Goal: Browse casually: Explore the website without a specific task or goal

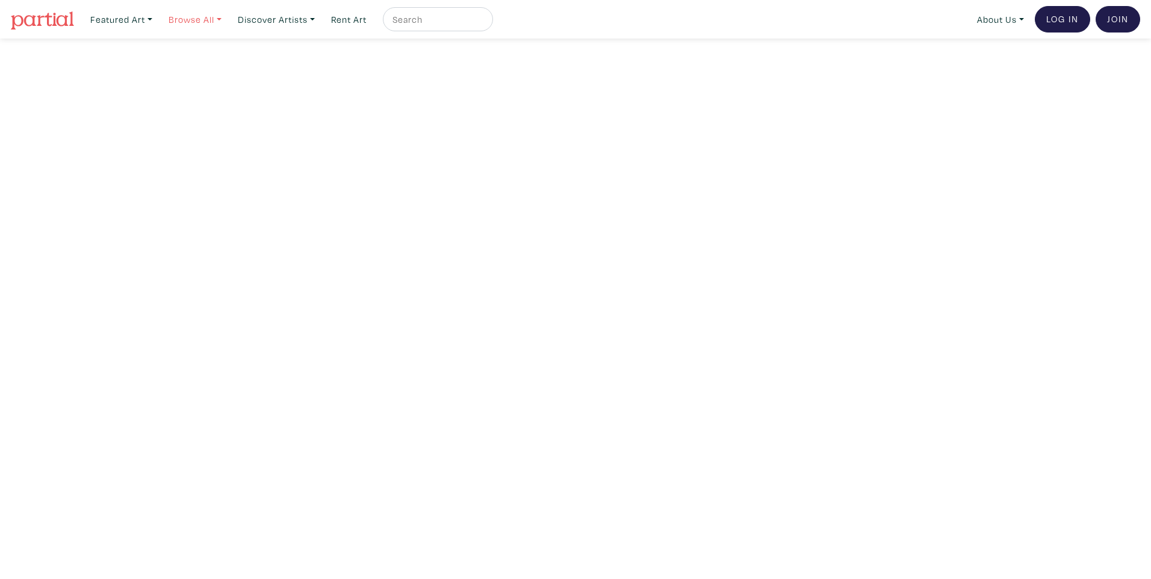
click at [210, 16] on link "Browse All" at bounding box center [195, 19] width 64 height 25
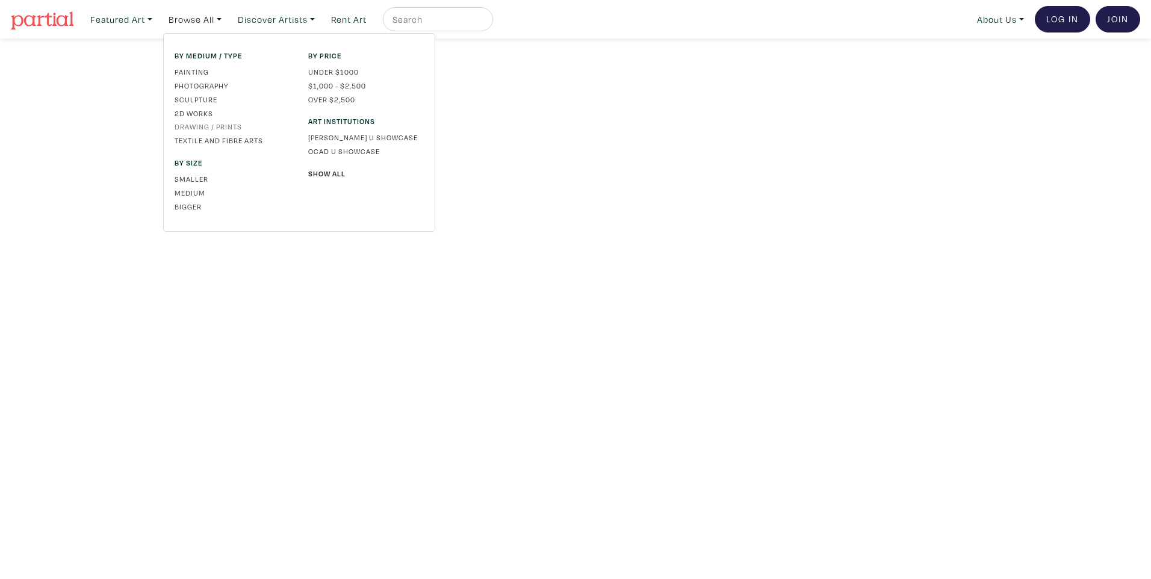
click at [198, 126] on link "Drawing / Prints" at bounding box center [233, 126] width 116 height 11
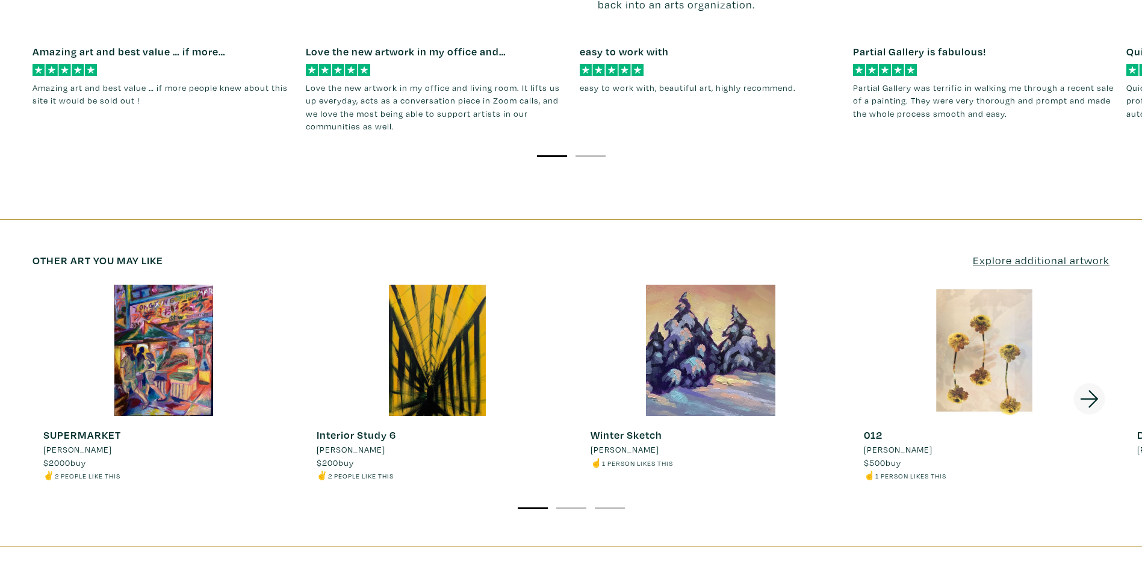
scroll to position [1626, 0]
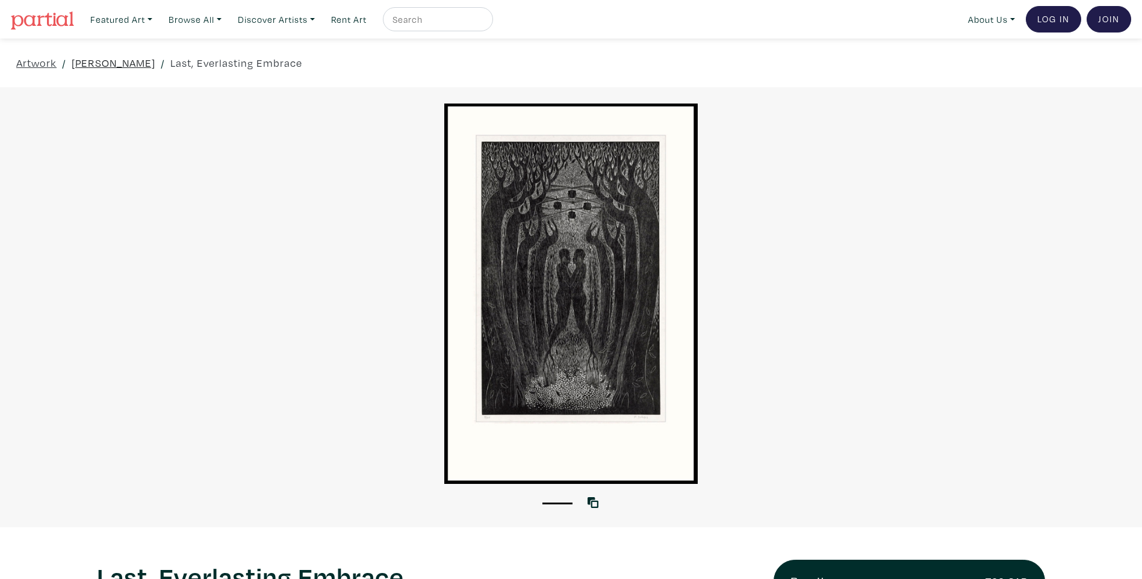
click at [96, 62] on link "Pamela Dodds" at bounding box center [114, 63] width 84 height 16
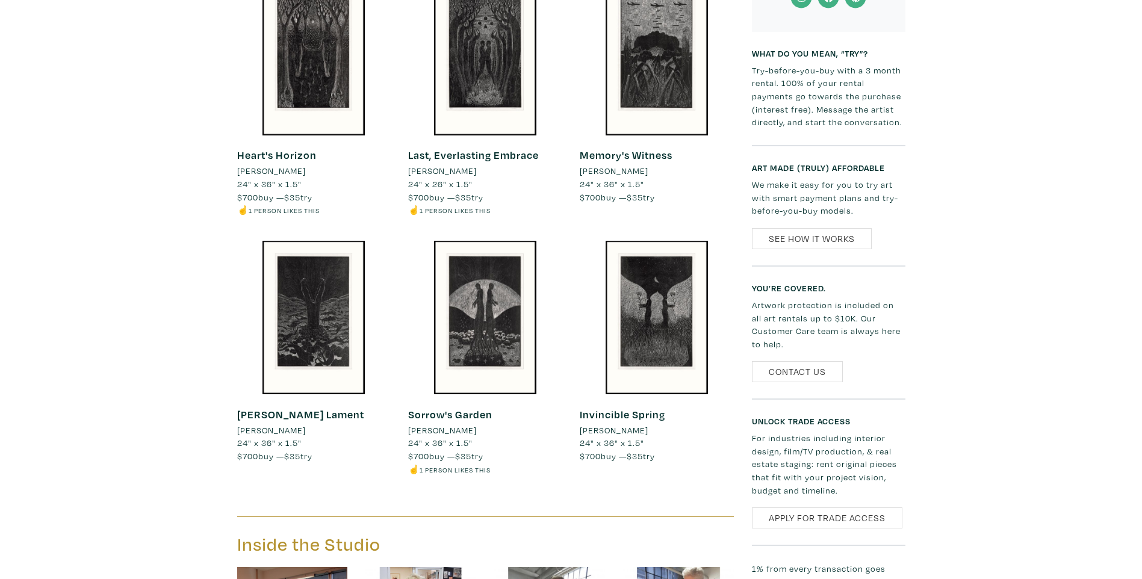
scroll to position [1325, 0]
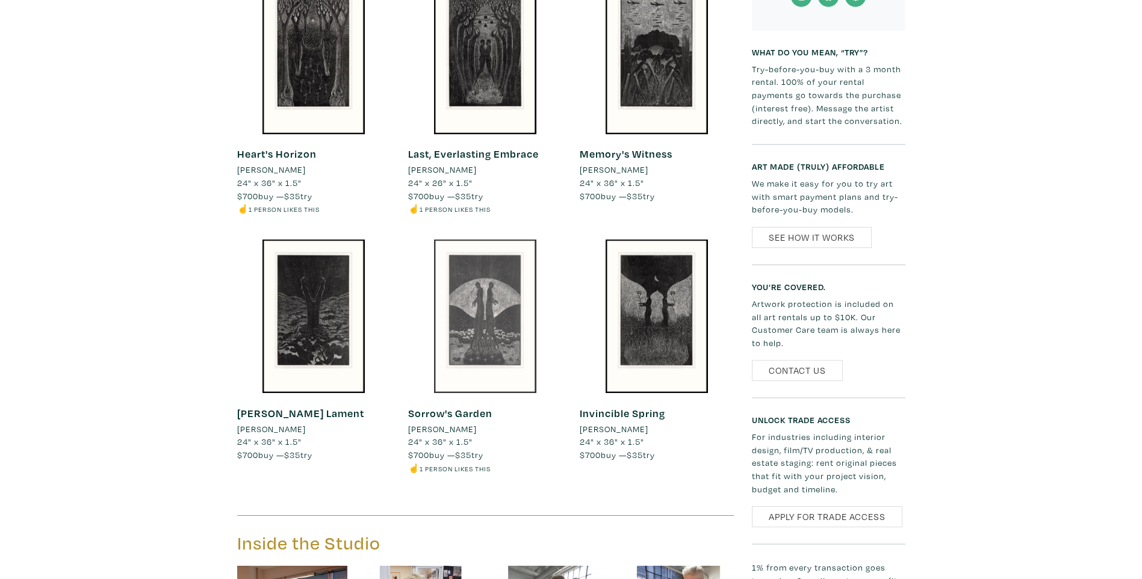
click at [524, 350] on div at bounding box center [485, 317] width 154 height 154
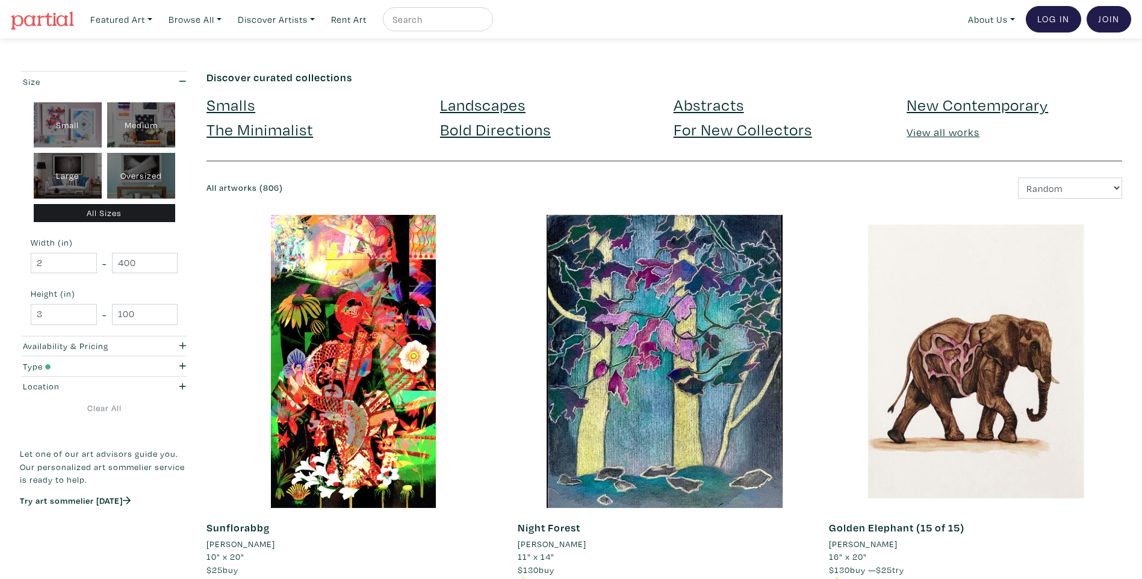
click at [258, 132] on link "The Minimalist" at bounding box center [260, 129] width 107 height 21
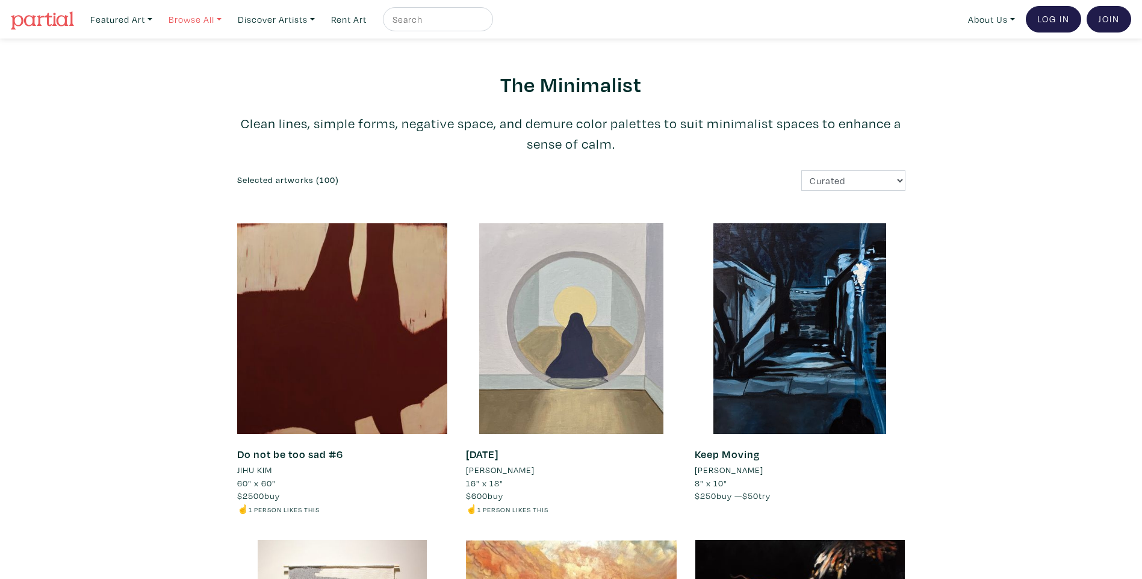
click at [216, 21] on link "Browse All" at bounding box center [195, 19] width 64 height 25
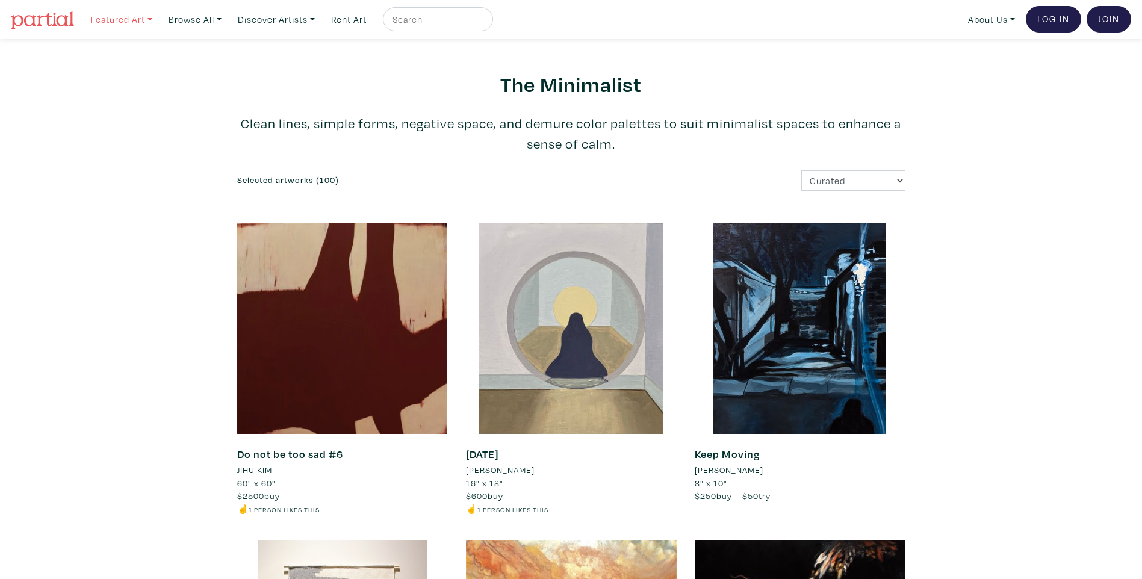
click at [136, 20] on link "Featured Art" at bounding box center [121, 19] width 73 height 25
click at [113, 51] on link "Smalls" at bounding box center [145, 55] width 99 height 11
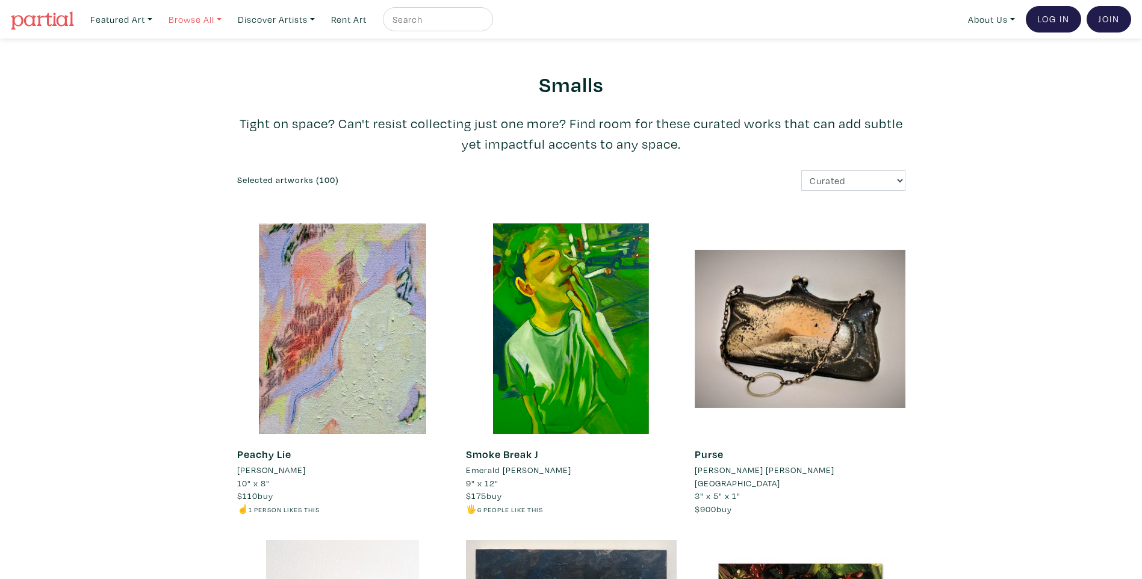
click at [199, 19] on link "Browse All" at bounding box center [195, 19] width 64 height 25
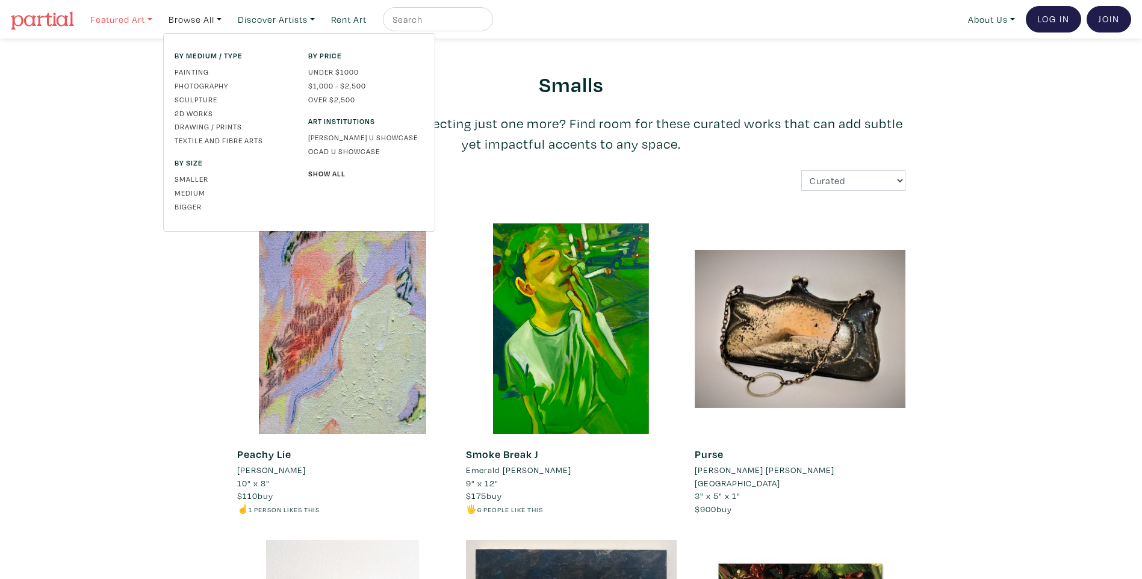
click at [133, 26] on link "Featured Art" at bounding box center [121, 19] width 73 height 25
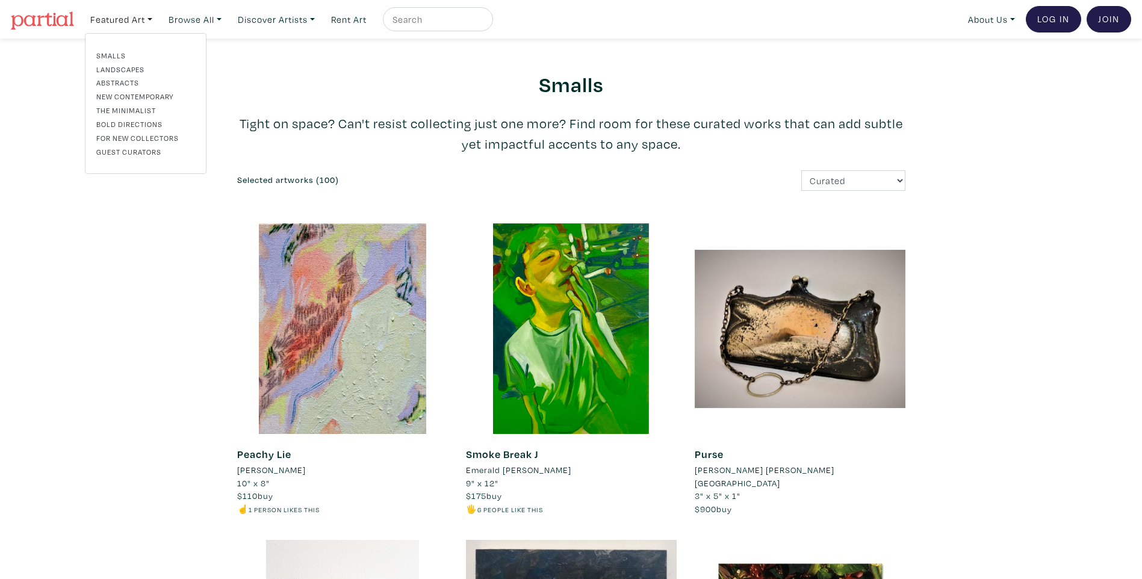
click at [144, 140] on link "For New Collectors" at bounding box center [145, 137] width 99 height 11
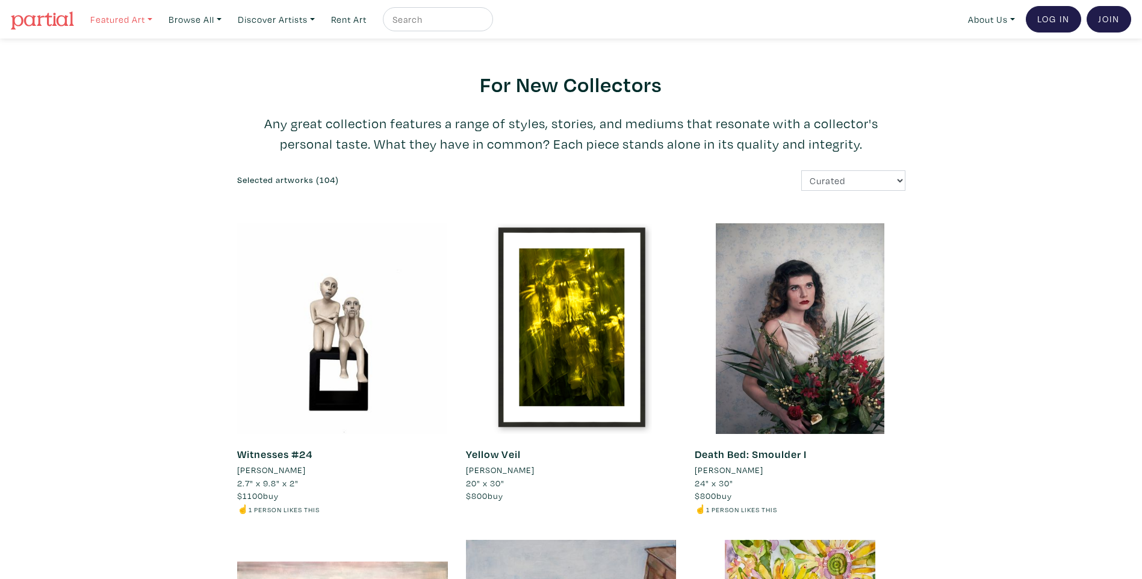
click at [148, 13] on link "Featured Art" at bounding box center [121, 19] width 73 height 25
click at [169, 96] on link "New Contemporary" at bounding box center [145, 96] width 99 height 11
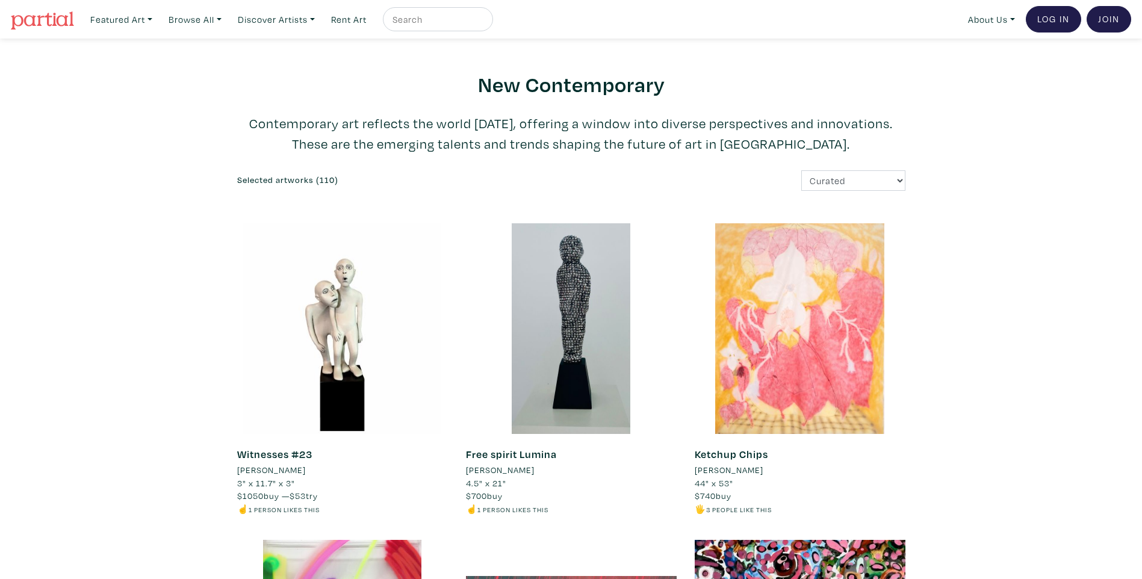
click at [55, 15] on img at bounding box center [42, 20] width 63 height 18
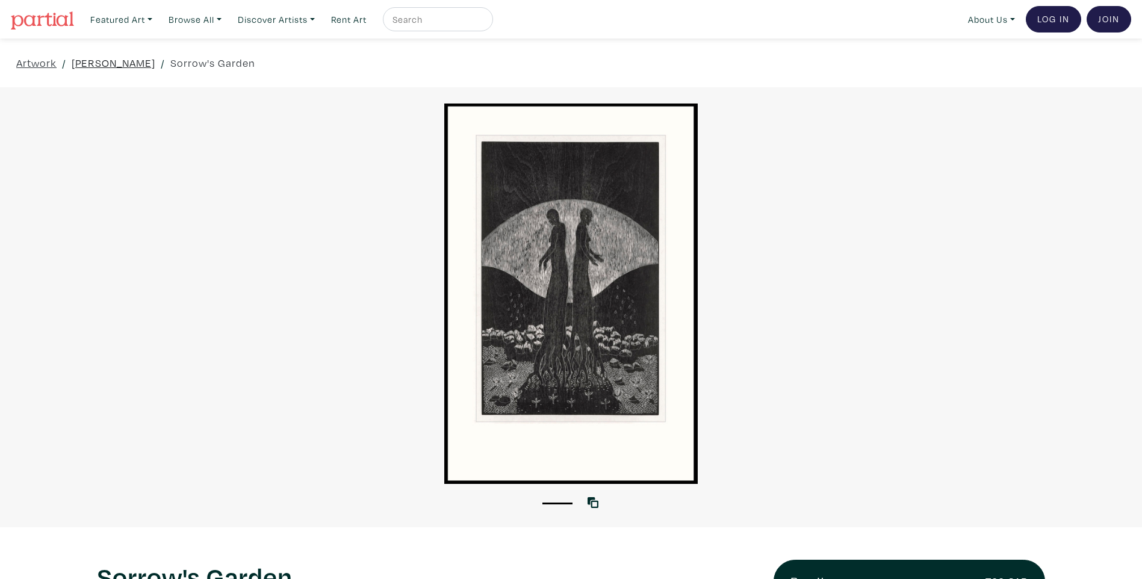
click at [117, 60] on link "[PERSON_NAME]" at bounding box center [114, 63] width 84 height 16
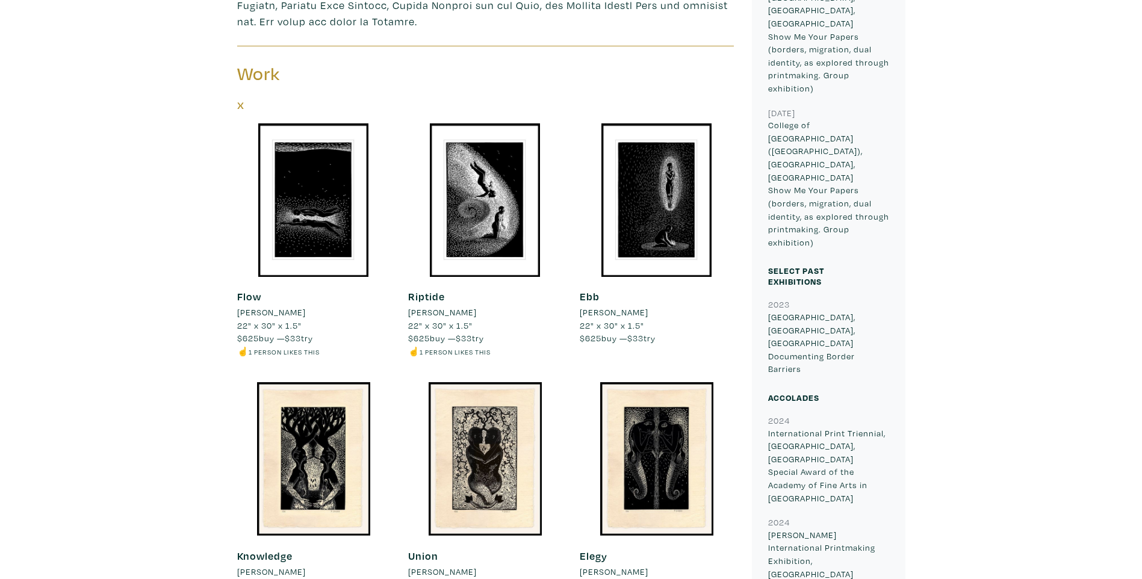
scroll to position [662, 0]
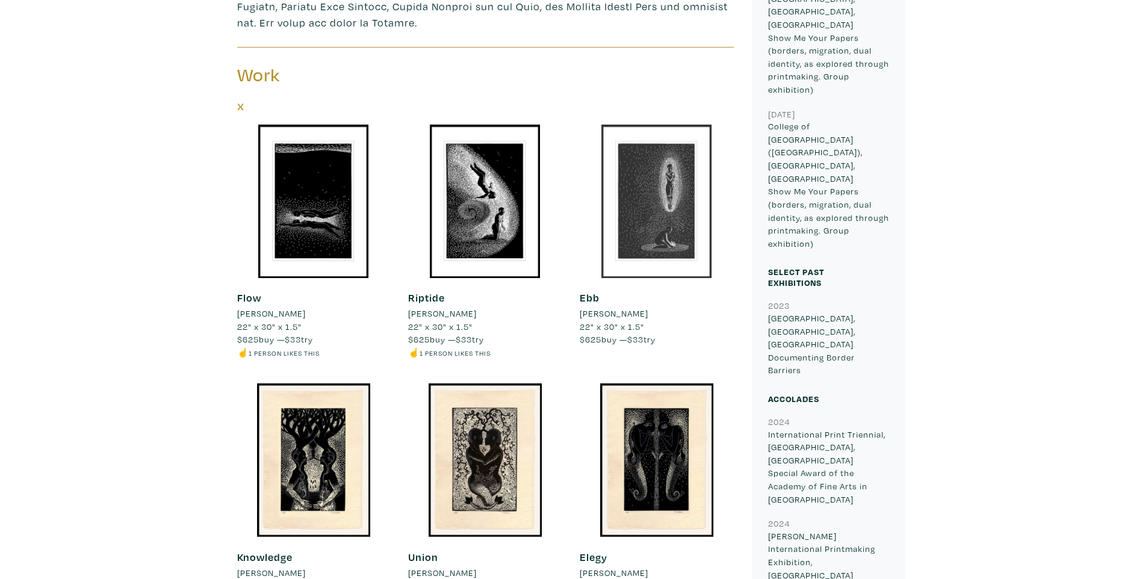
click at [680, 223] on div at bounding box center [657, 202] width 154 height 154
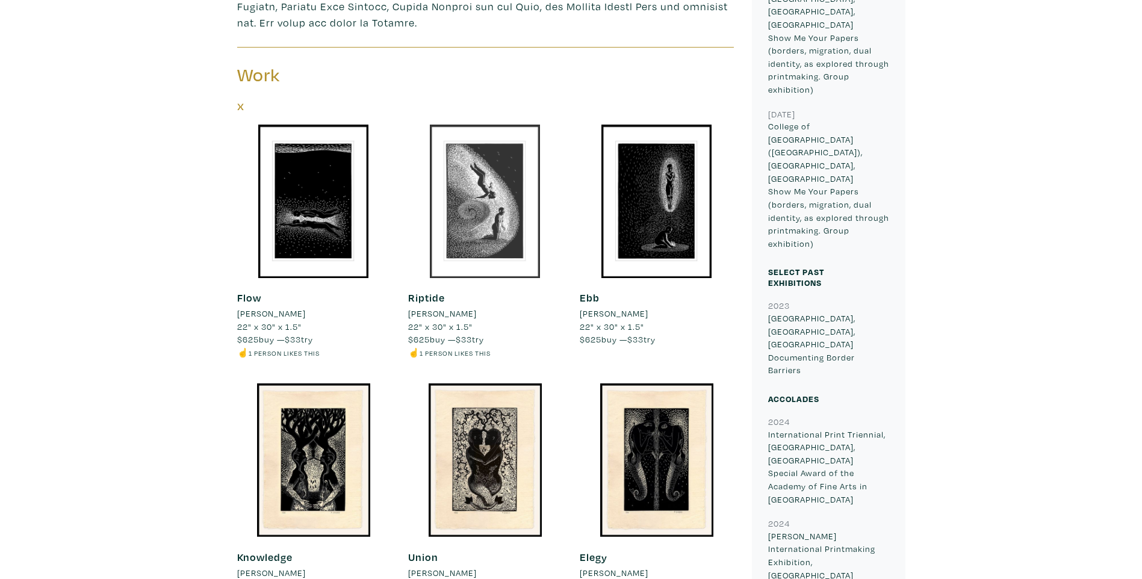
click at [496, 242] on div at bounding box center [485, 202] width 154 height 154
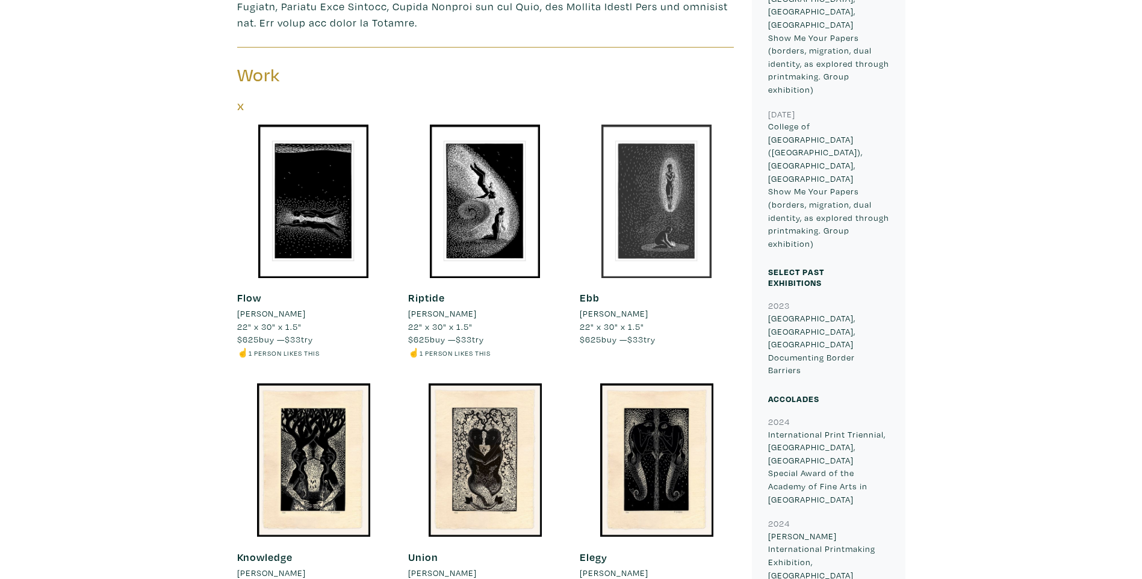
click at [667, 236] on div at bounding box center [657, 202] width 154 height 154
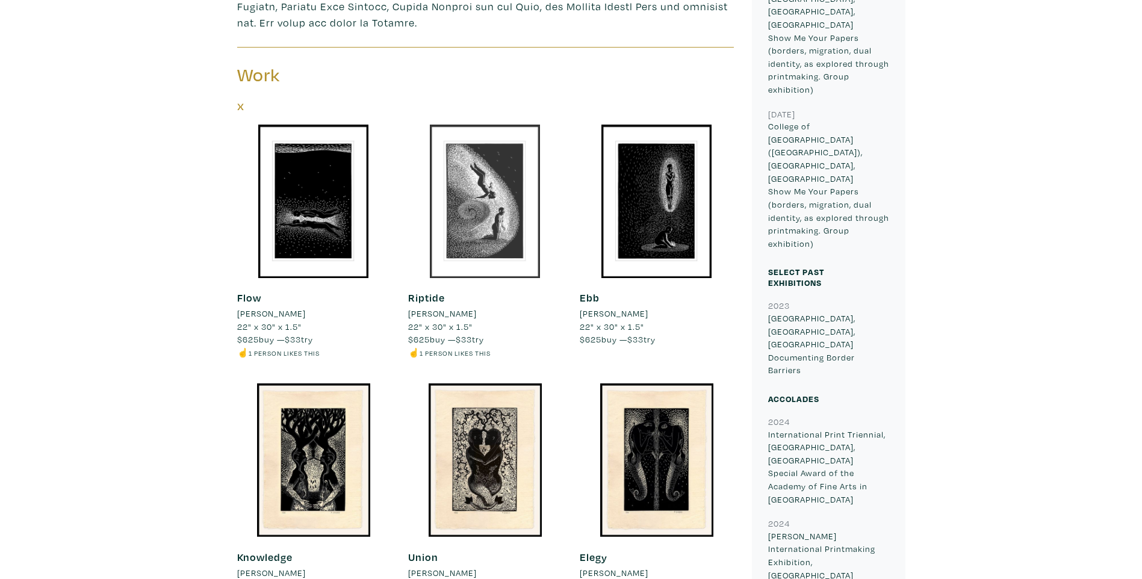
click at [514, 229] on div at bounding box center [485, 202] width 154 height 154
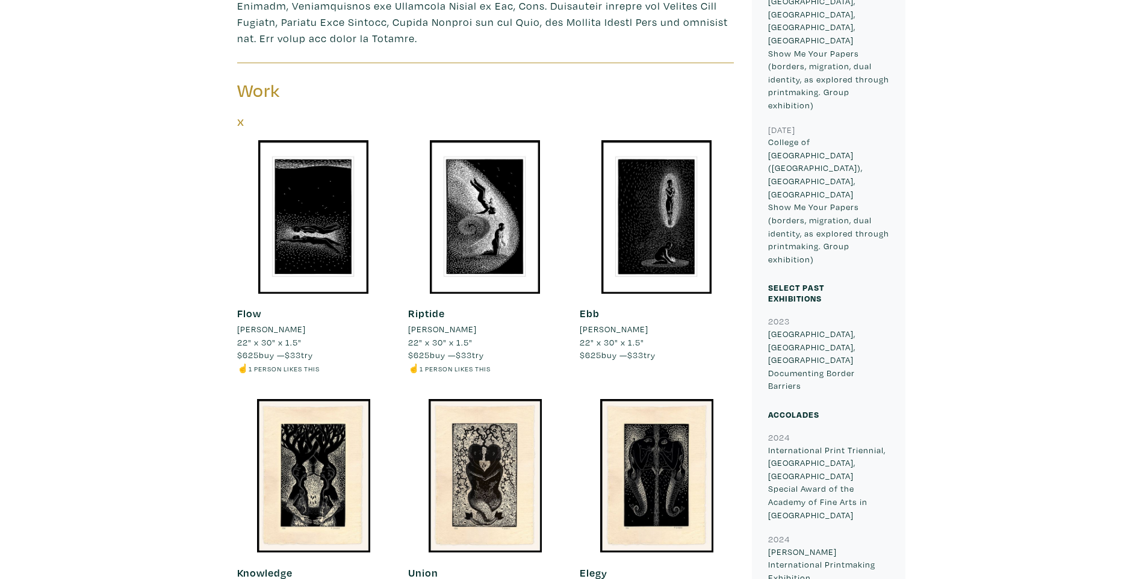
scroll to position [602, 0]
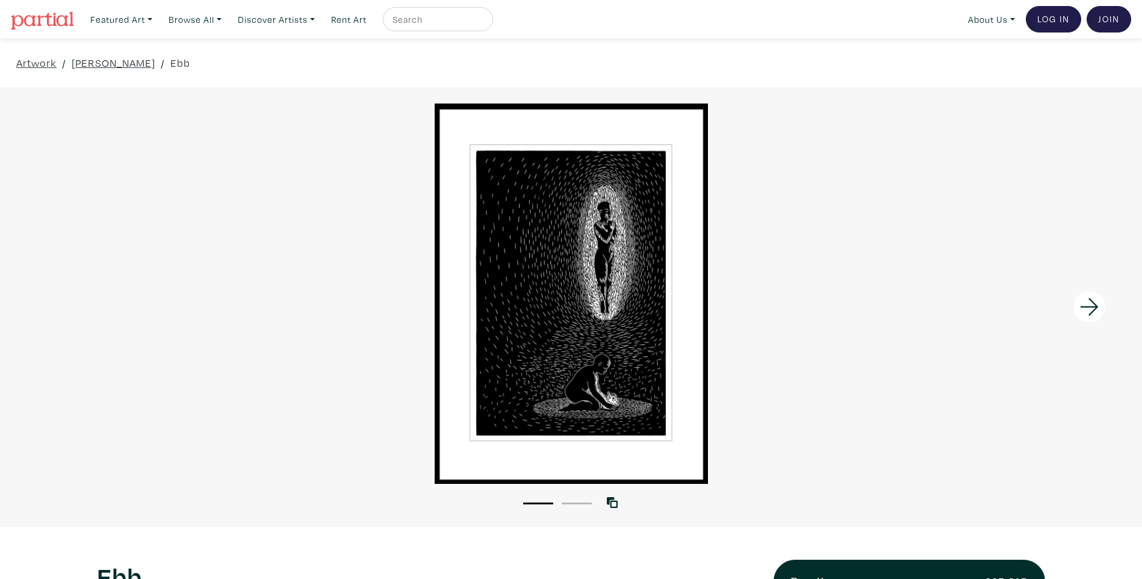
click at [1088, 292] on icon at bounding box center [1089, 307] width 41 height 33
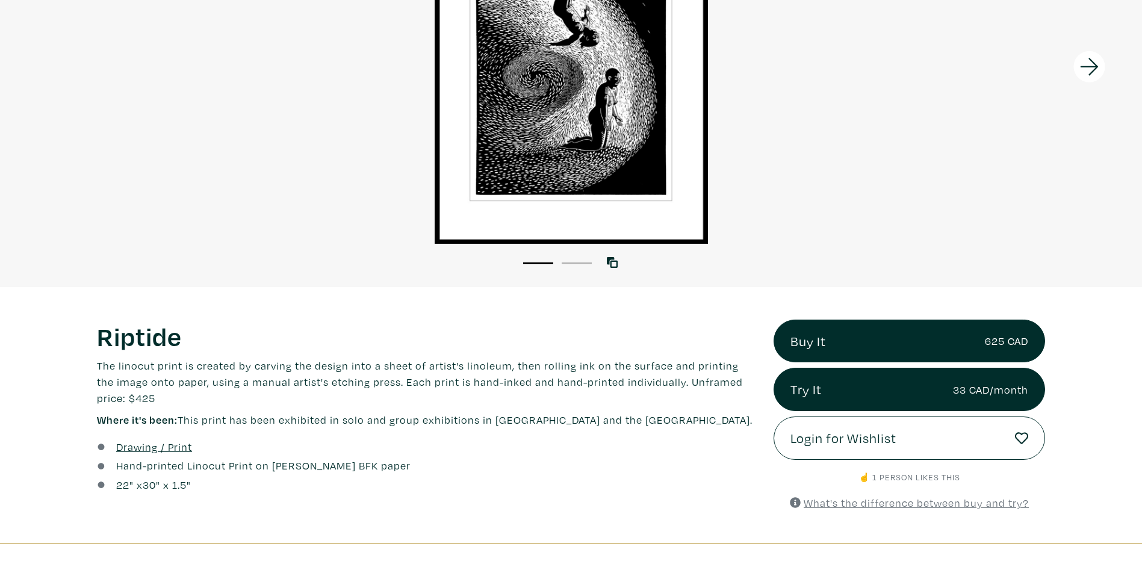
scroll to position [241, 0]
